Goal: Task Accomplishment & Management: Use online tool/utility

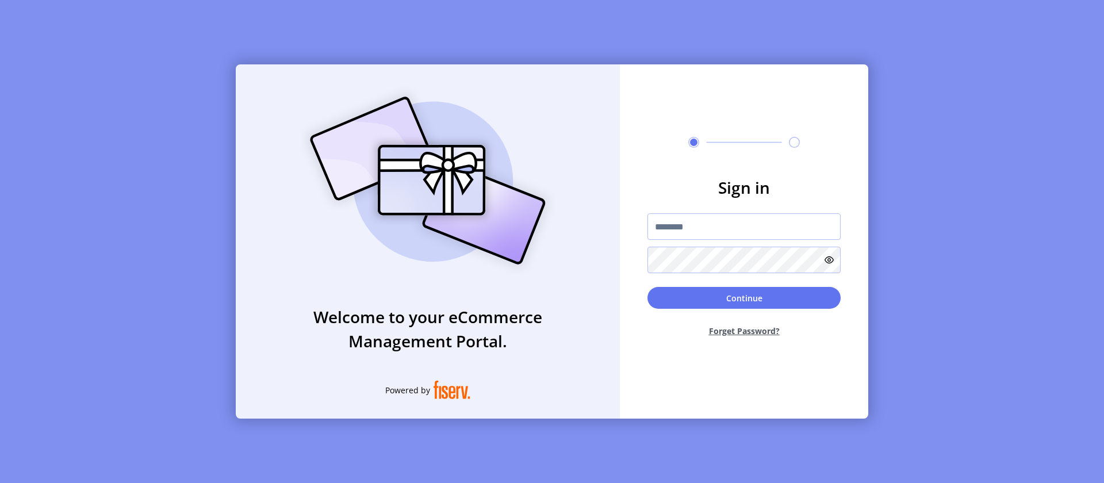
click at [744, 226] on input "text" at bounding box center [743, 226] width 193 height 26
type input "**********"
click at [744, 298] on button "Continue" at bounding box center [743, 298] width 193 height 22
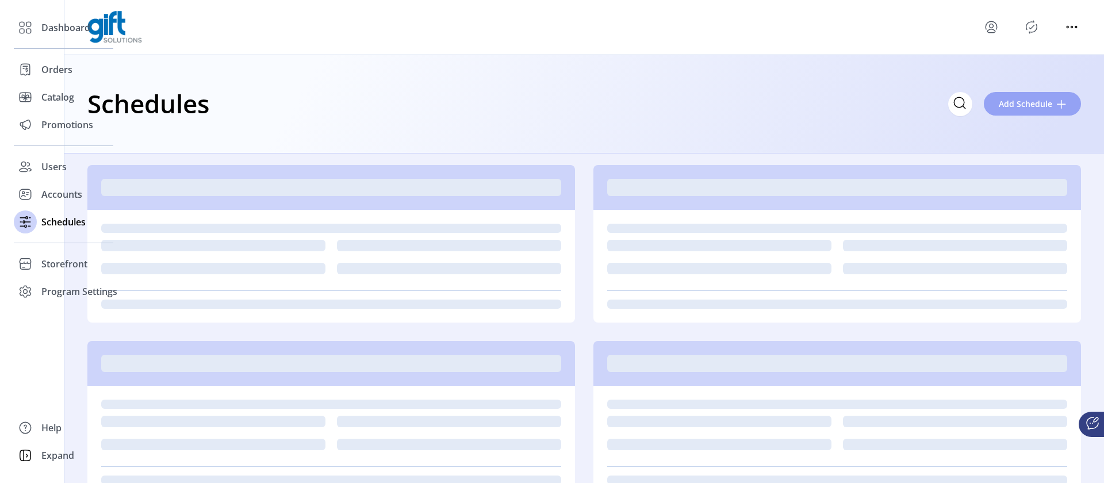
click at [1025, 103] on span "Add Schedule" at bounding box center [1024, 104] width 53 height 12
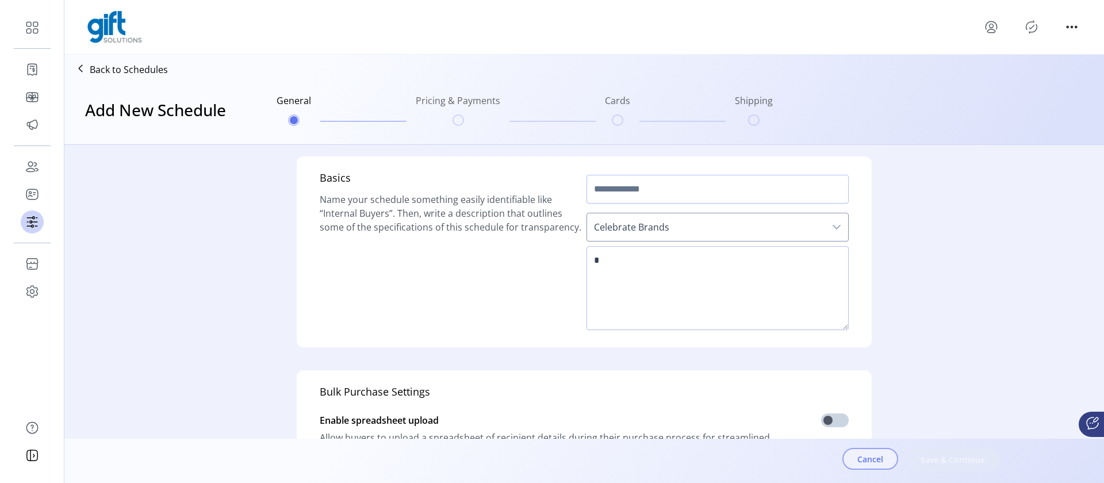
click at [870, 459] on span "Cancel" at bounding box center [870, 459] width 26 height 12
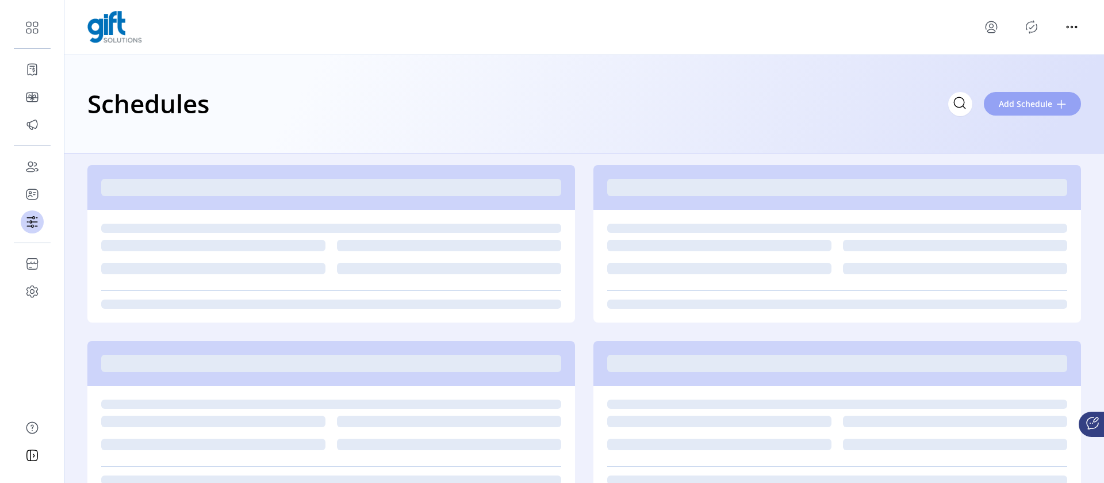
click at [1025, 103] on span "Add Schedule" at bounding box center [1024, 104] width 53 height 12
